Goal: Transaction & Acquisition: Subscribe to service/newsletter

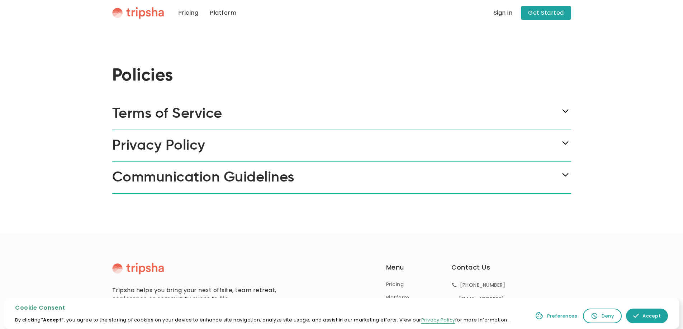
click at [147, 16] on img "home" at bounding box center [138, 13] width 52 height 12
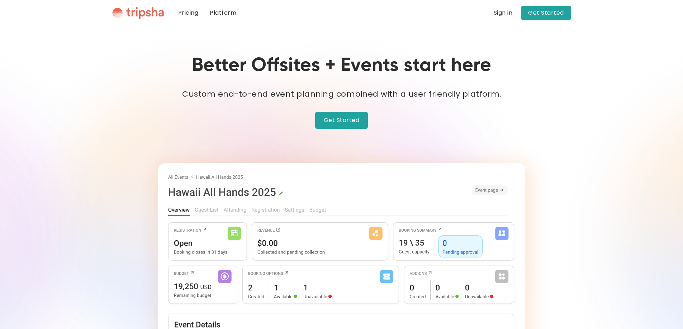
drag, startPoint x: 343, startPoint y: 43, endPoint x: 490, endPoint y: 48, distance: 147.1
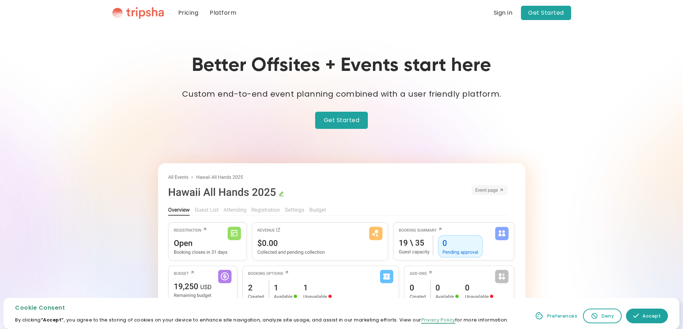
click at [570, 149] on div "Better Offsites + Events start here Custom end-to-end event planning combined w…" at bounding box center [341, 234] width 459 height 361
click at [651, 312] on link "Accept" at bounding box center [647, 316] width 42 height 15
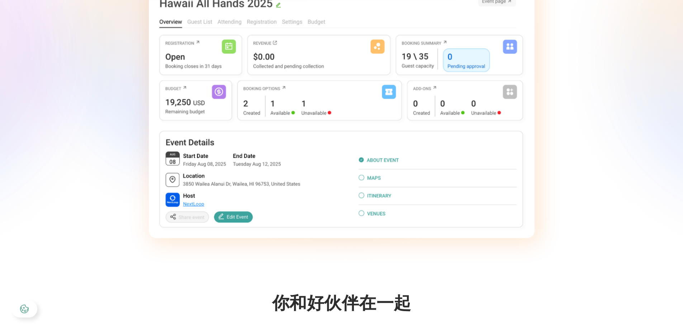
scroll to position [179, 0]
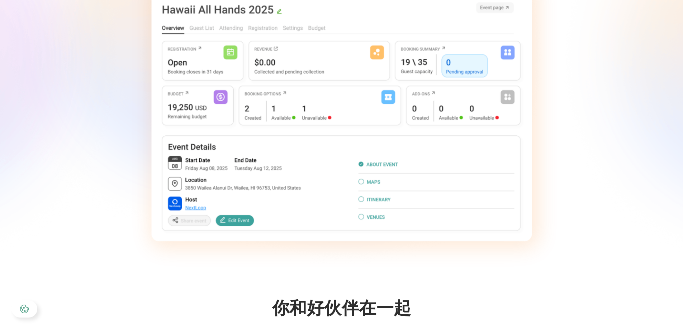
click at [79, 142] on div "更好的场外活动从这里开始 定制的端到端活动规划与用户友好平台相结合。 开始" at bounding box center [341, 59] width 683 height 424
click at [53, 163] on div "更好的场外活动从这里开始 定制的端到端活动规划与用户友好平台相结合。 开始" at bounding box center [341, 59] width 683 height 424
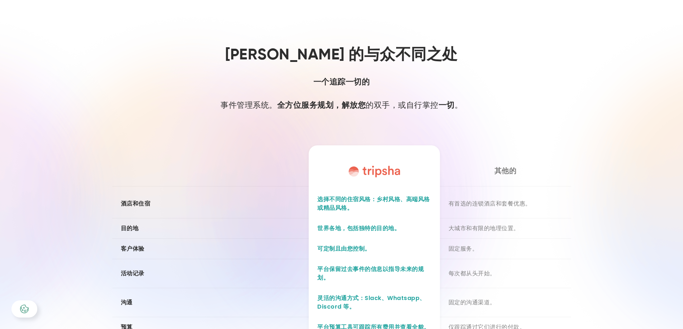
scroll to position [574, 0]
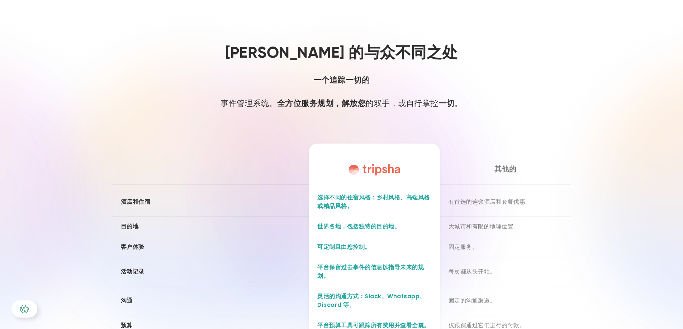
click at [133, 98] on div "Tripsha 的与众不同之处 一个追踪一切的 事件管理系统。‍ 全方位服务规划， 解放您 的双手 ，或自行掌控 一切 。 其他的 酒店和住宿 选择不同的住宿…" at bounding box center [341, 195] width 459 height 324
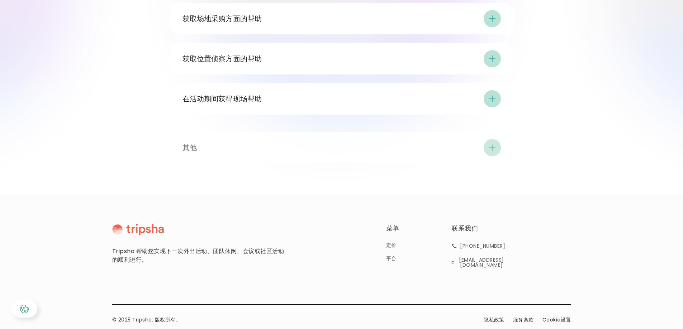
scroll to position [1191, 0]
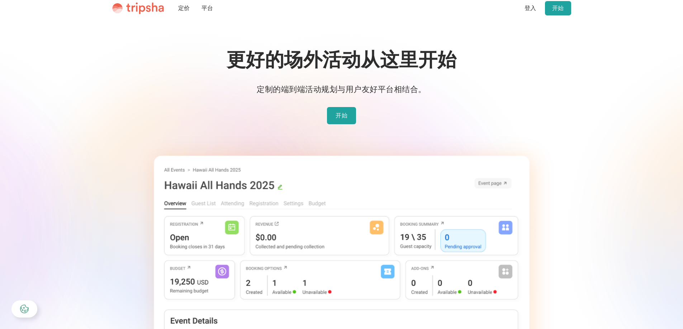
scroll to position [0, 0]
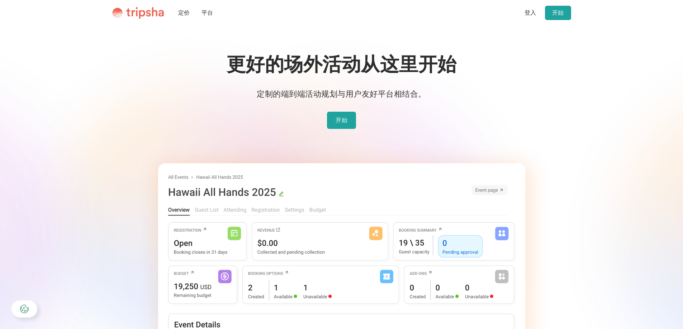
click at [341, 117] on font "开始" at bounding box center [342, 120] width 12 height 8
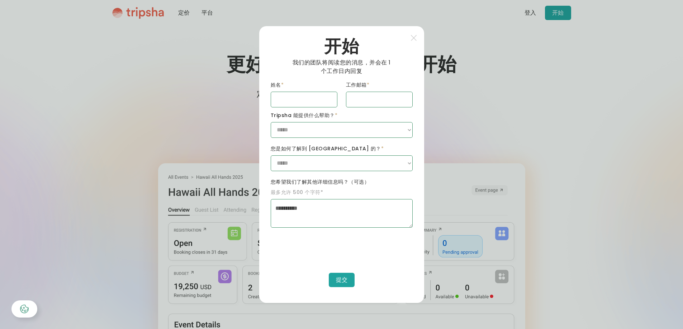
click at [194, 104] on div at bounding box center [341, 164] width 683 height 329
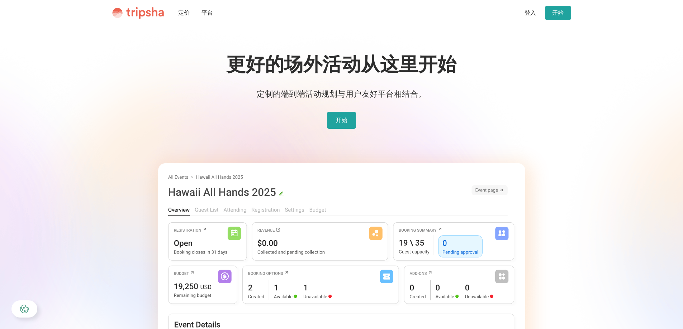
click at [182, 12] on font "定价" at bounding box center [184, 13] width 12 height 8
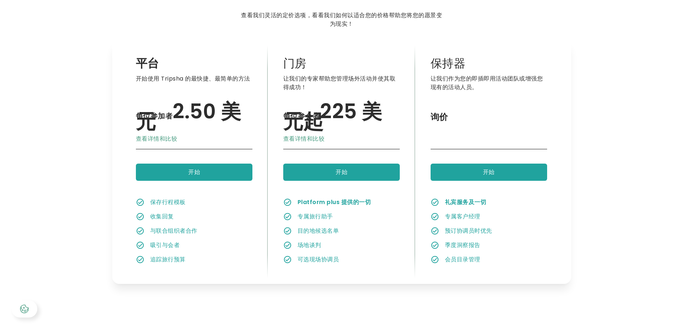
scroll to position [108, 0]
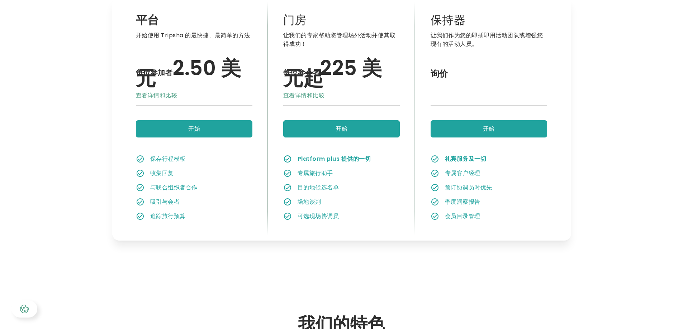
click at [209, 126] on link "开始" at bounding box center [194, 128] width 117 height 17
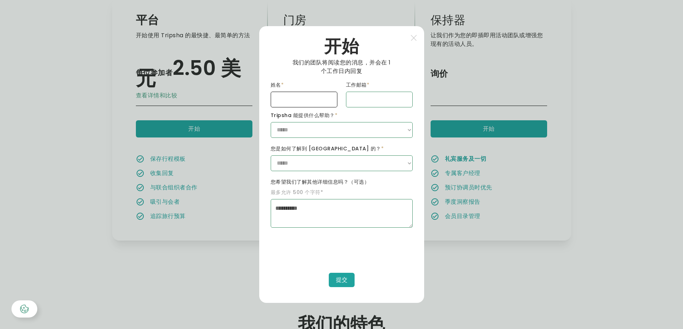
click at [272, 96] on input "姓名 *" at bounding box center [304, 100] width 67 height 16
type input "********"
type input "****"
